Goal: Task Accomplishment & Management: Complete application form

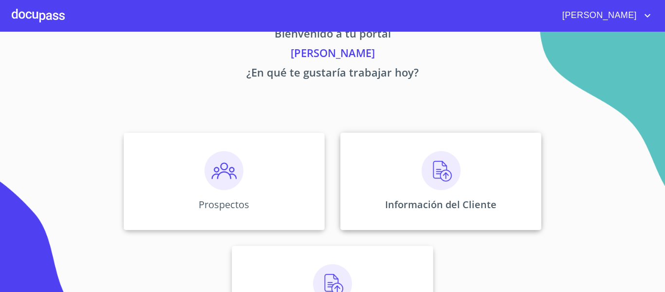
scroll to position [49, 0]
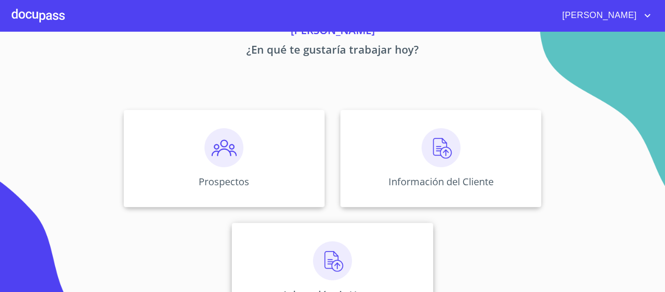
click at [334, 258] on img at bounding box center [332, 260] width 39 height 39
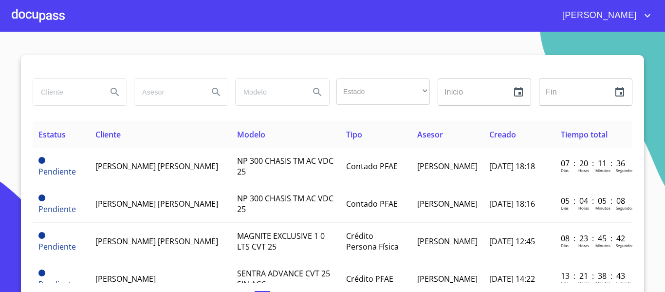
click at [79, 89] on input "search" at bounding box center [66, 92] width 66 height 26
type input "[PERSON_NAME]"
click at [110, 90] on icon "Search" at bounding box center [115, 92] width 12 height 12
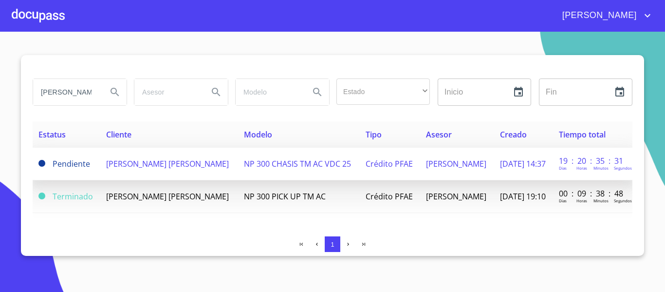
click at [260, 164] on span "NP 300 CHASIS TM AC VDC 25" at bounding box center [297, 163] width 107 height 11
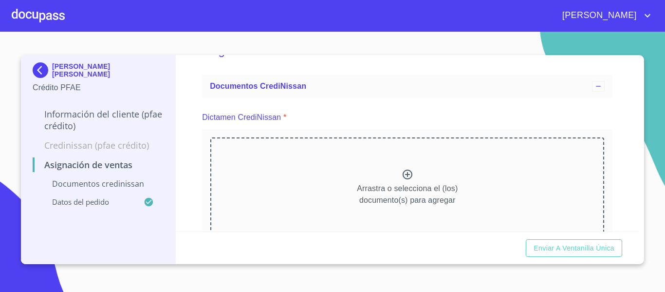
scroll to position [49, 0]
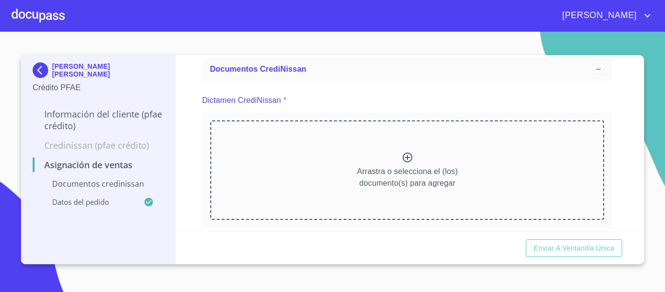
click at [402, 154] on icon at bounding box center [408, 157] width 12 height 12
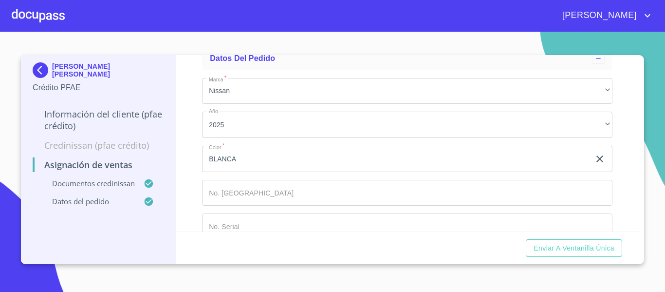
scroll to position [557, 0]
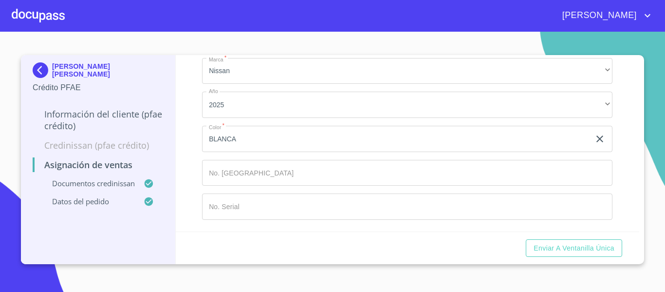
click at [289, 148] on input "BLANCA" at bounding box center [396, 139] width 388 height 26
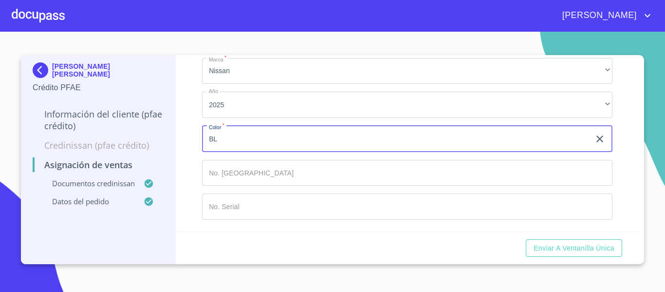
type input "B"
type input "ROJA"
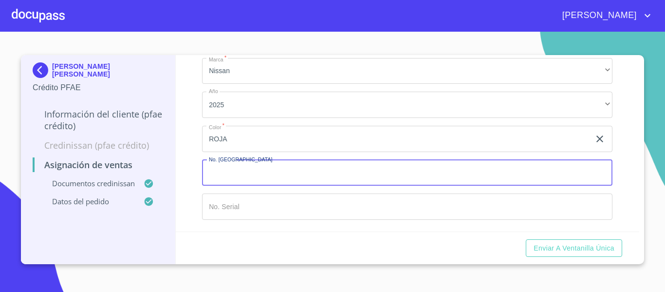
click at [274, 169] on input "Marca   *" at bounding box center [407, 173] width 410 height 26
type input "149734"
click at [268, 204] on input "Marca   *" at bounding box center [407, 206] width 410 height 26
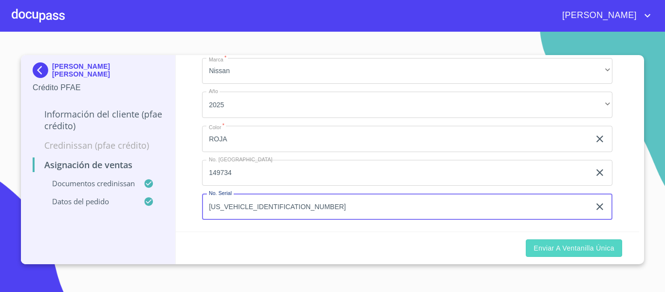
type input "[US_VEHICLE_IDENTIFICATION_NUMBER]"
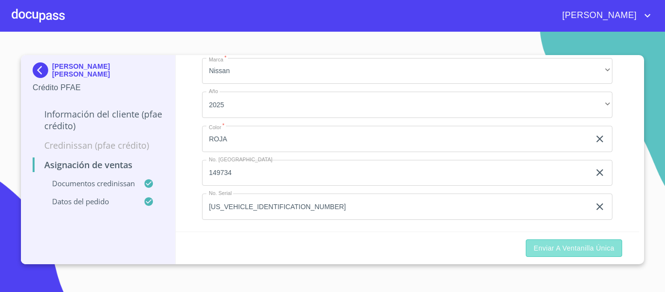
click at [560, 244] on span "Enviar a Ventanilla única" at bounding box center [574, 248] width 81 height 12
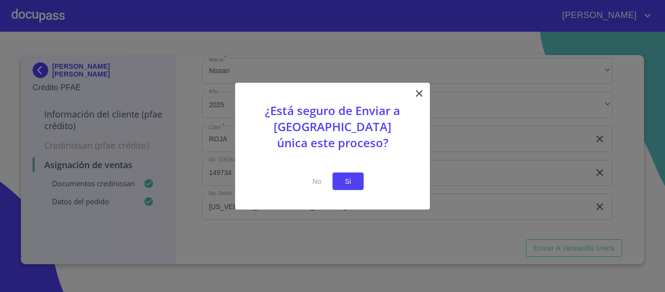
click at [345, 179] on span "Si" at bounding box center [348, 181] width 16 height 12
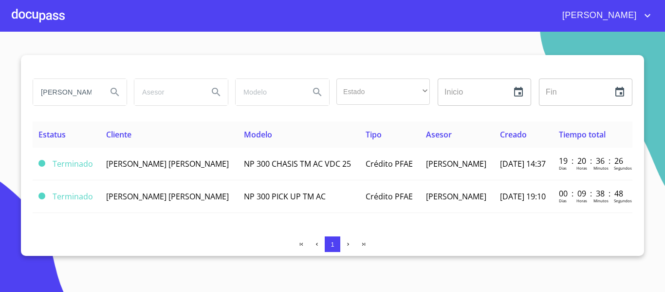
click at [37, 11] on div at bounding box center [38, 15] width 53 height 31
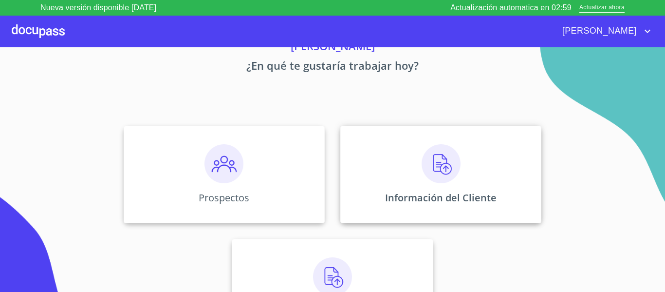
scroll to position [49, 0]
click at [433, 168] on img at bounding box center [441, 163] width 39 height 39
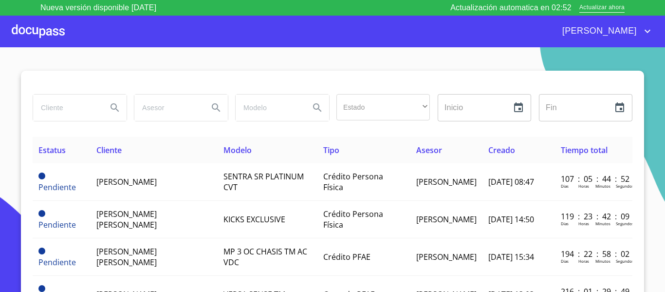
click at [64, 106] on input "search" at bounding box center [66, 107] width 66 height 26
type input "[PERSON_NAME]"
click at [114, 109] on icon "Search" at bounding box center [115, 108] width 12 height 12
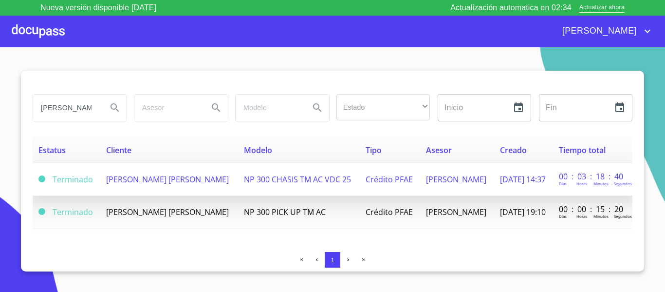
click at [269, 180] on span "NP 300 CHASIS TM AC VDC 25" at bounding box center [297, 179] width 107 height 11
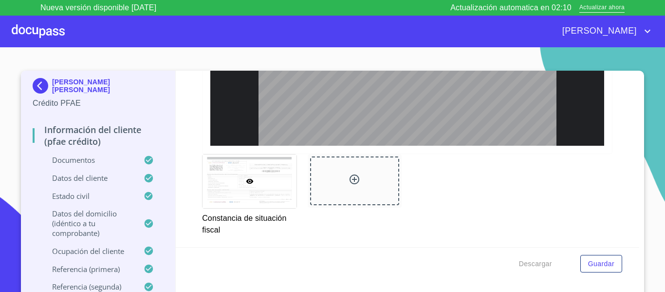
scroll to position [97, 0]
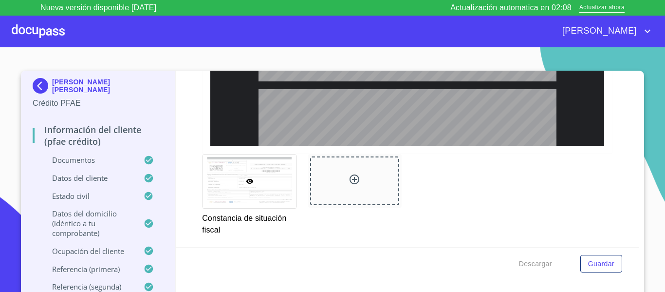
type input "3"
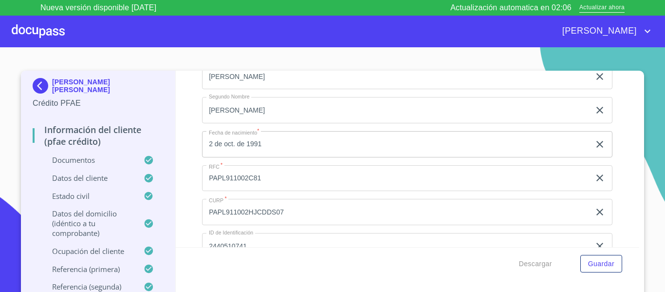
scroll to position [3439, 0]
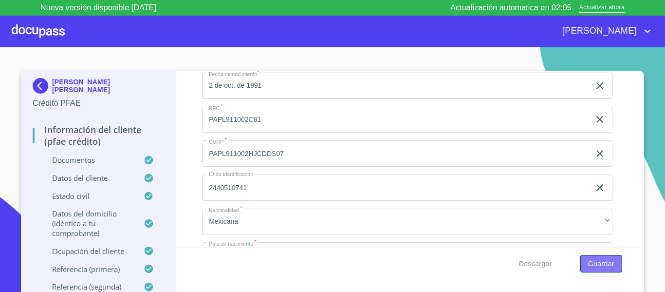
click at [602, 267] on span "Guardar" at bounding box center [601, 264] width 26 height 12
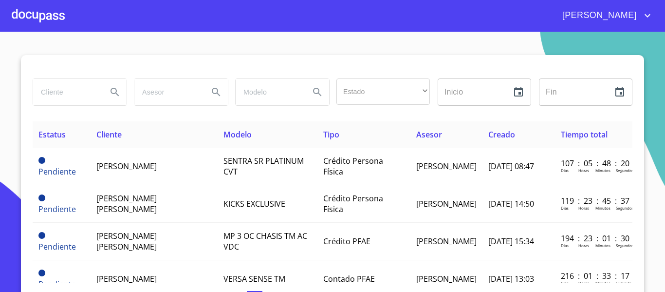
click at [52, 20] on div at bounding box center [38, 15] width 53 height 31
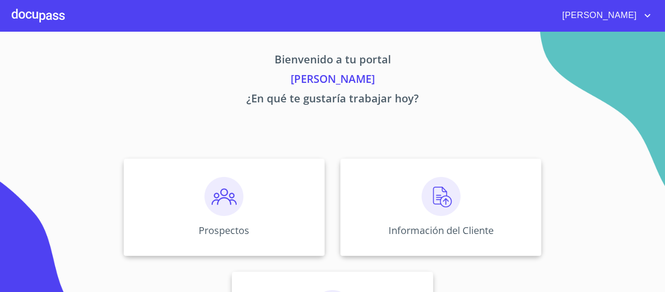
scroll to position [49, 0]
